Goal: Information Seeking & Learning: Check status

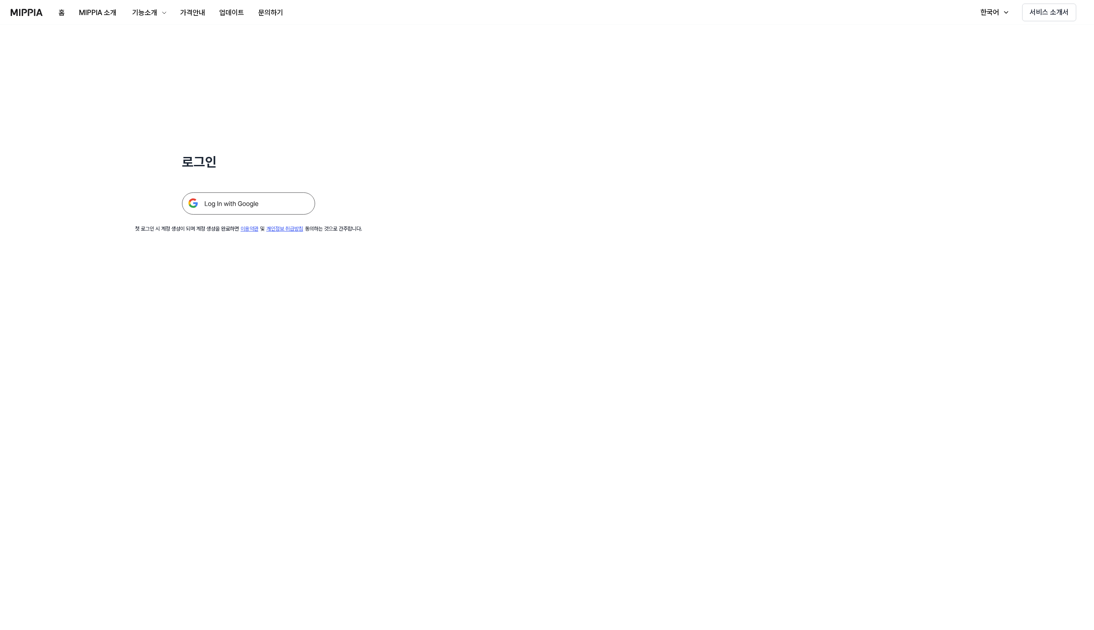
click at [228, 206] on img at bounding box center [248, 204] width 133 height 22
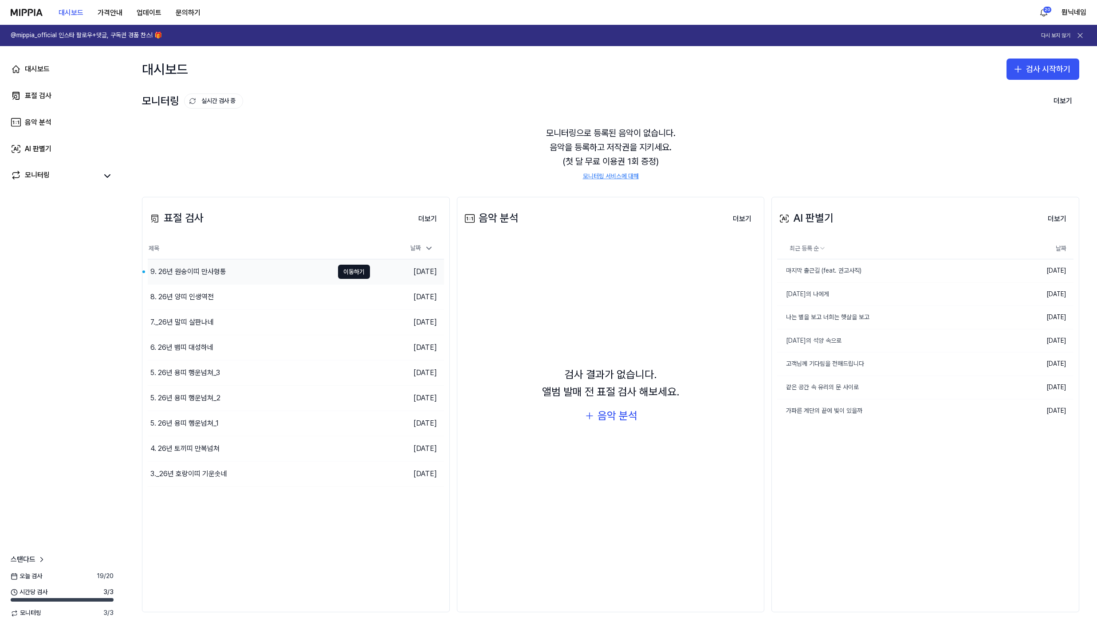
click at [269, 272] on div "9. 26년 원숭이띠 만사형통" at bounding box center [241, 272] width 186 height 25
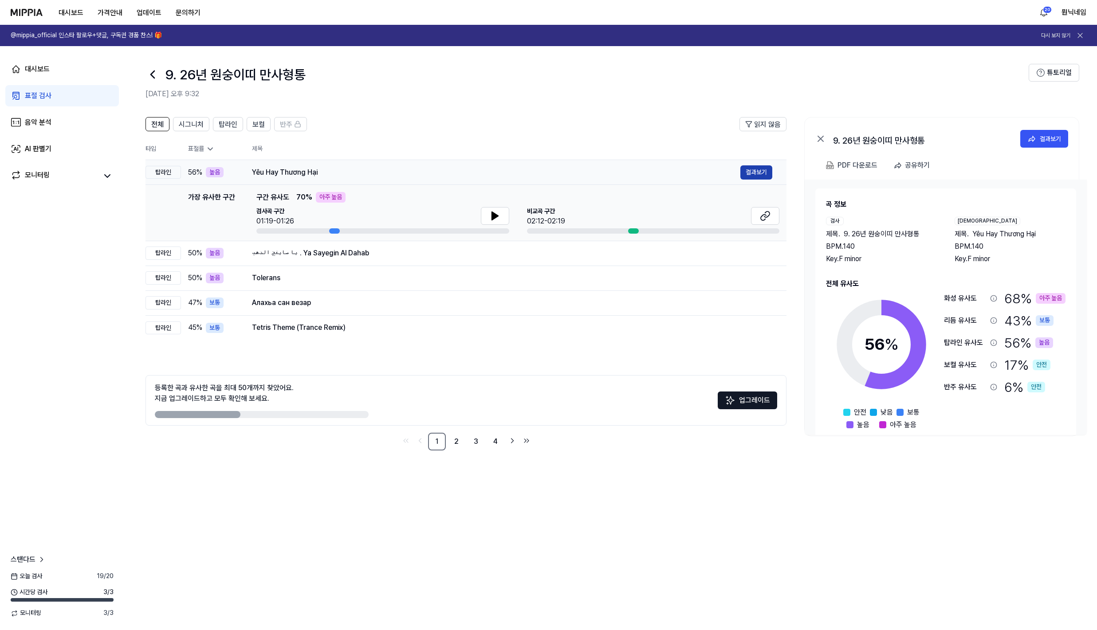
click at [763, 166] on button "결과보기" at bounding box center [756, 172] width 32 height 14
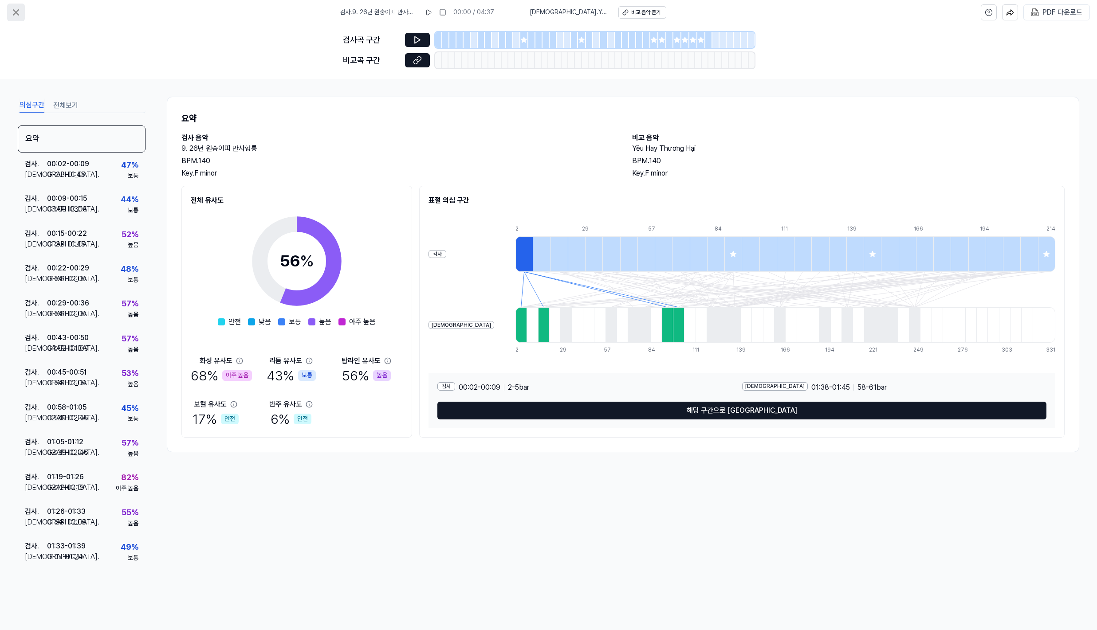
click at [14, 12] on icon at bounding box center [16, 12] width 11 height 11
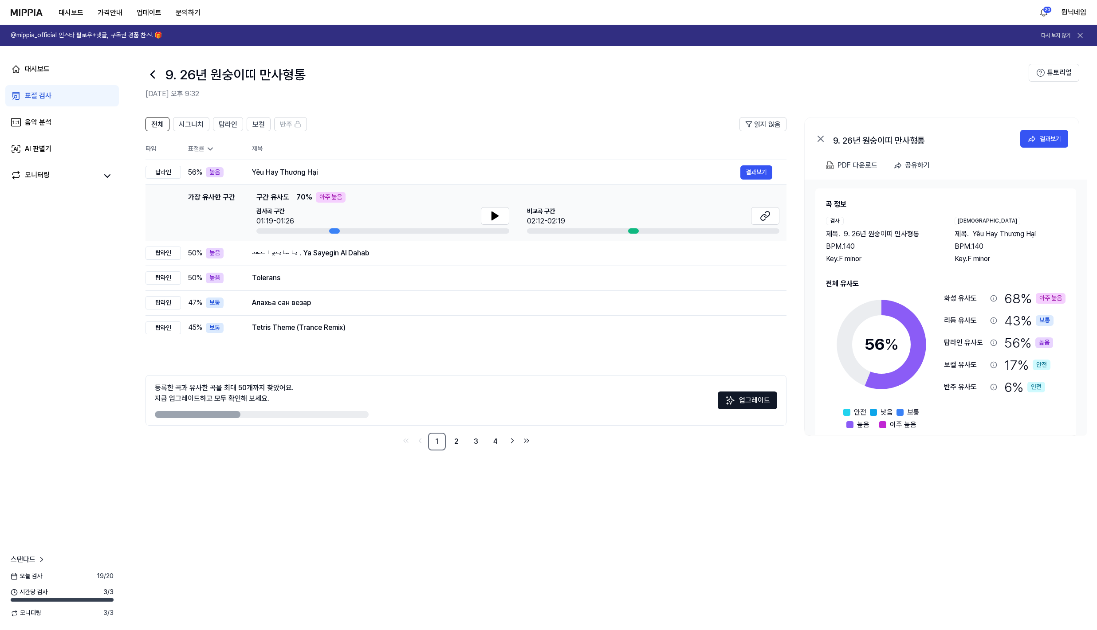
click at [150, 77] on icon at bounding box center [153, 74] width 14 height 14
